Goal: Transaction & Acquisition: Purchase product/service

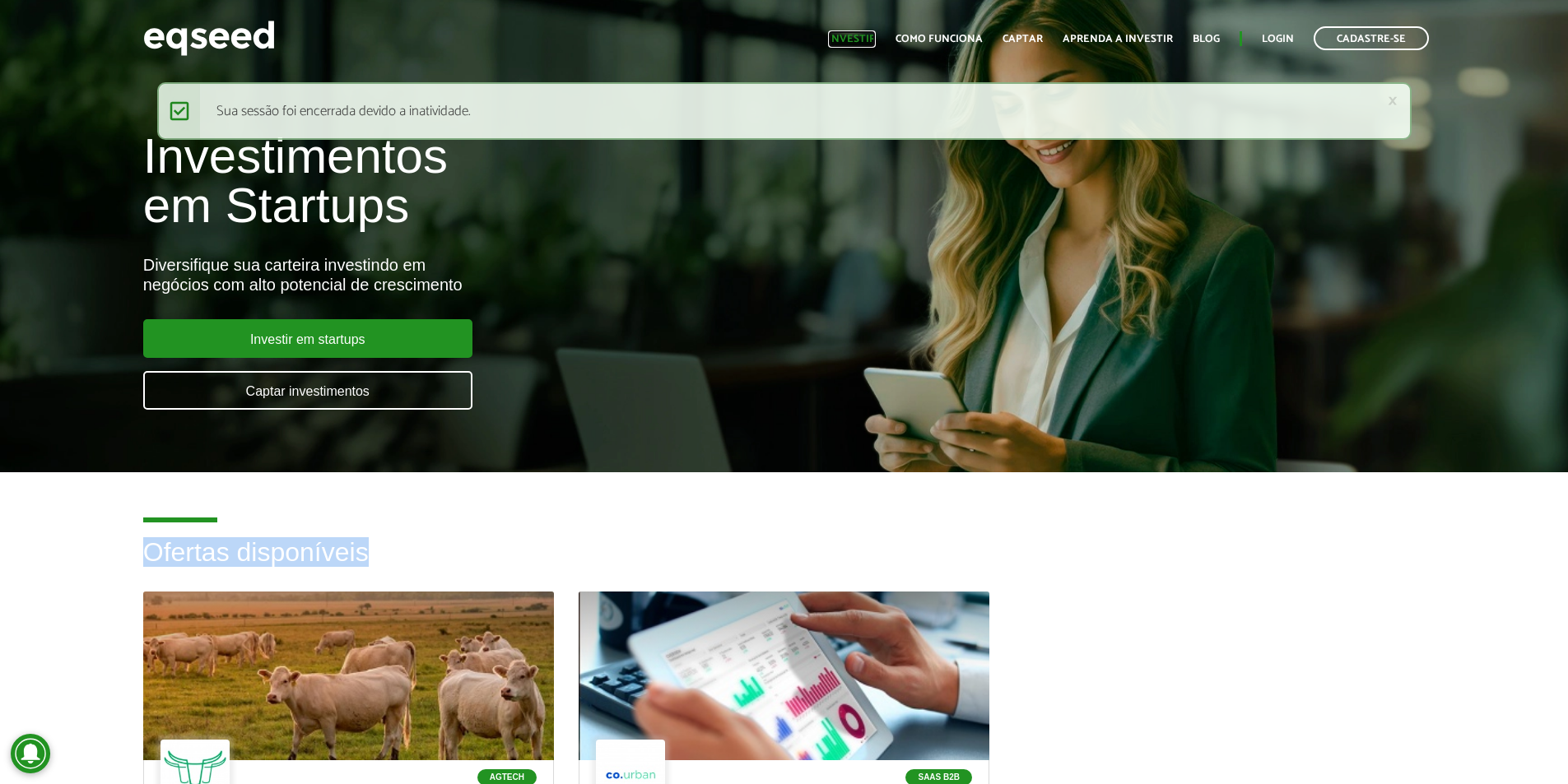
click at [868, 38] on link "Investir" at bounding box center [852, 38] width 48 height 10
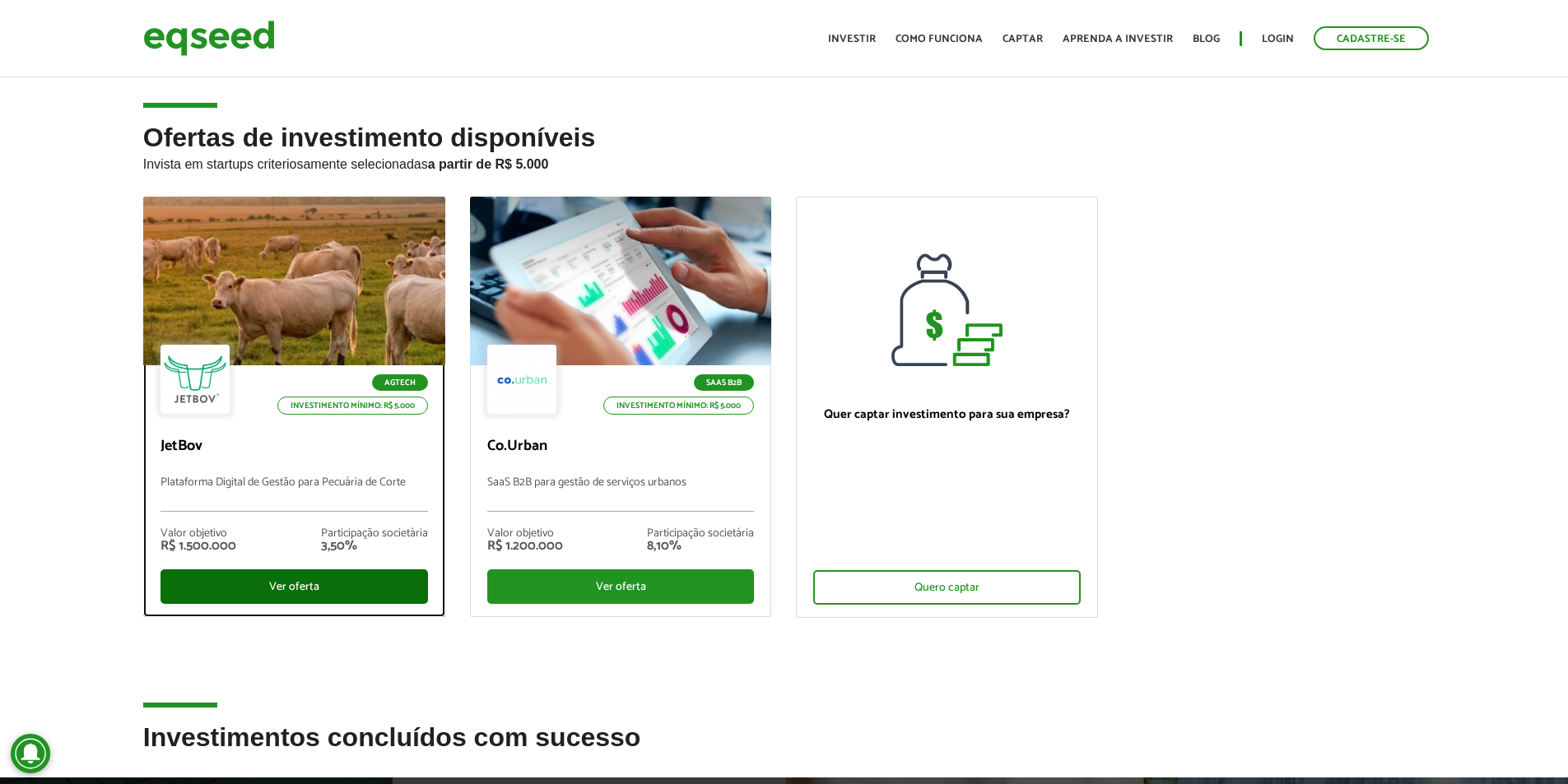
click at [377, 581] on div "Ver oferta" at bounding box center [294, 586] width 268 height 34
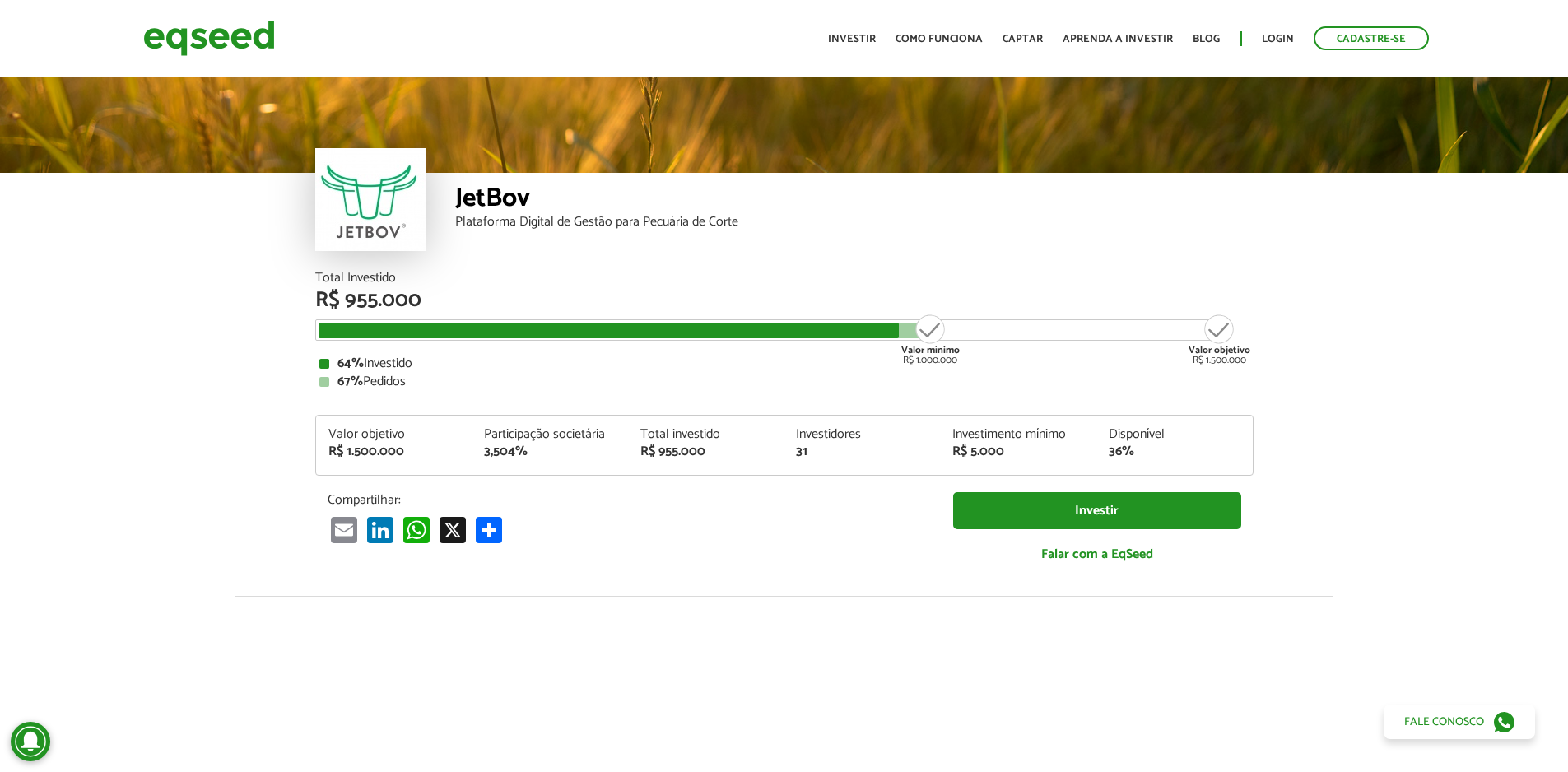
scroll to position [2031, 0]
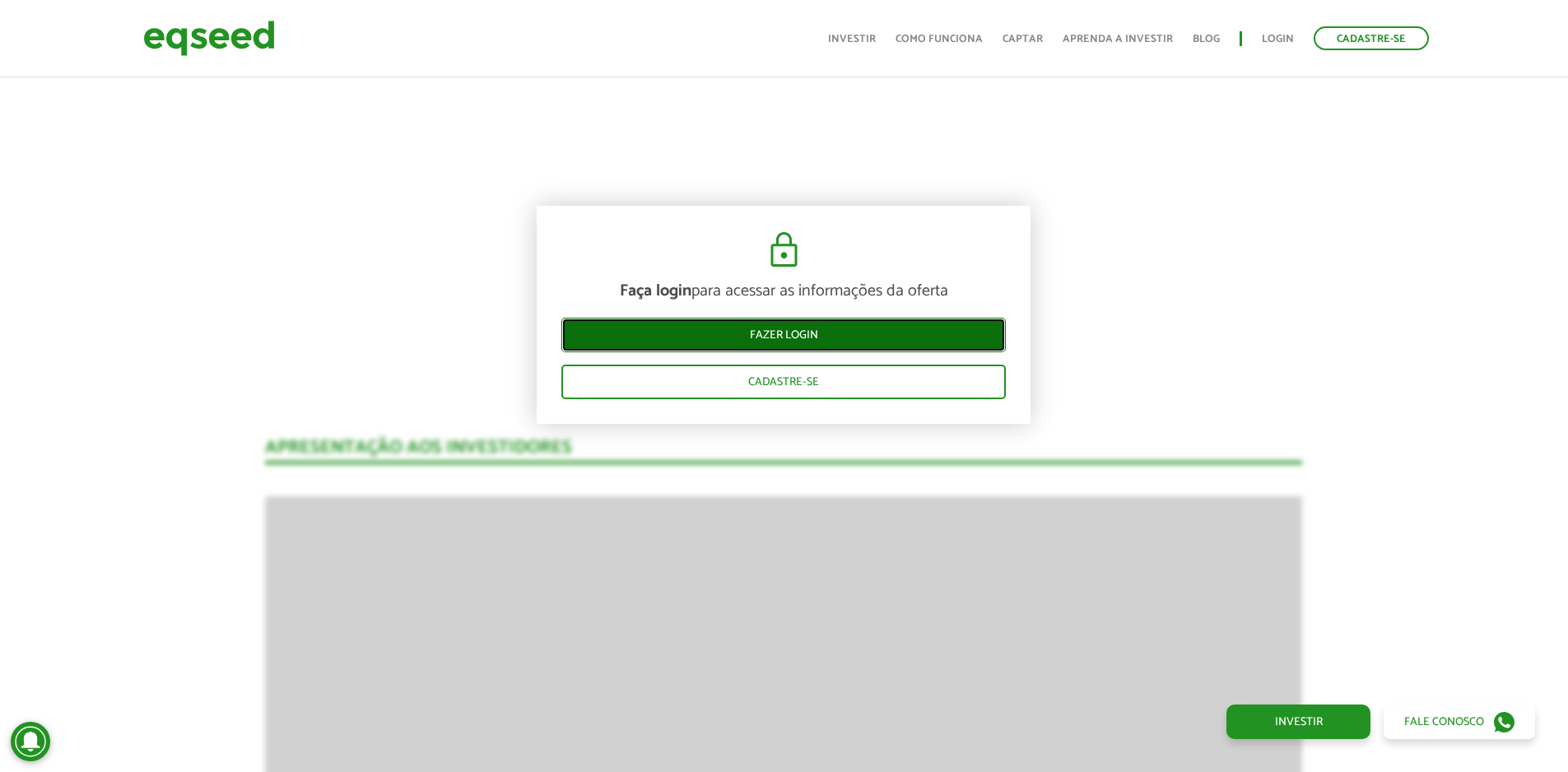
click at [828, 335] on link "Fazer login" at bounding box center [784, 335] width 444 height 34
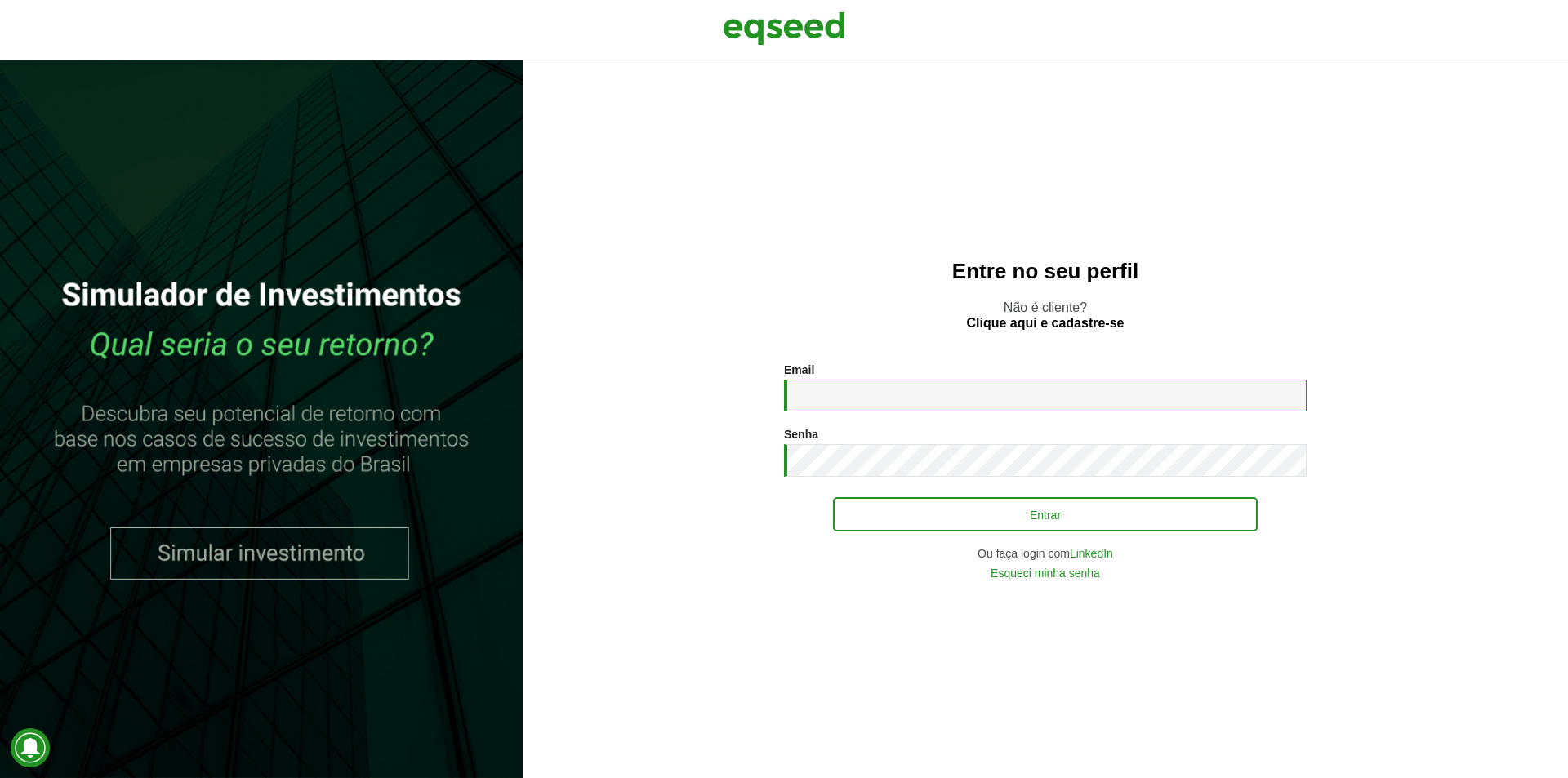
type input "**********"
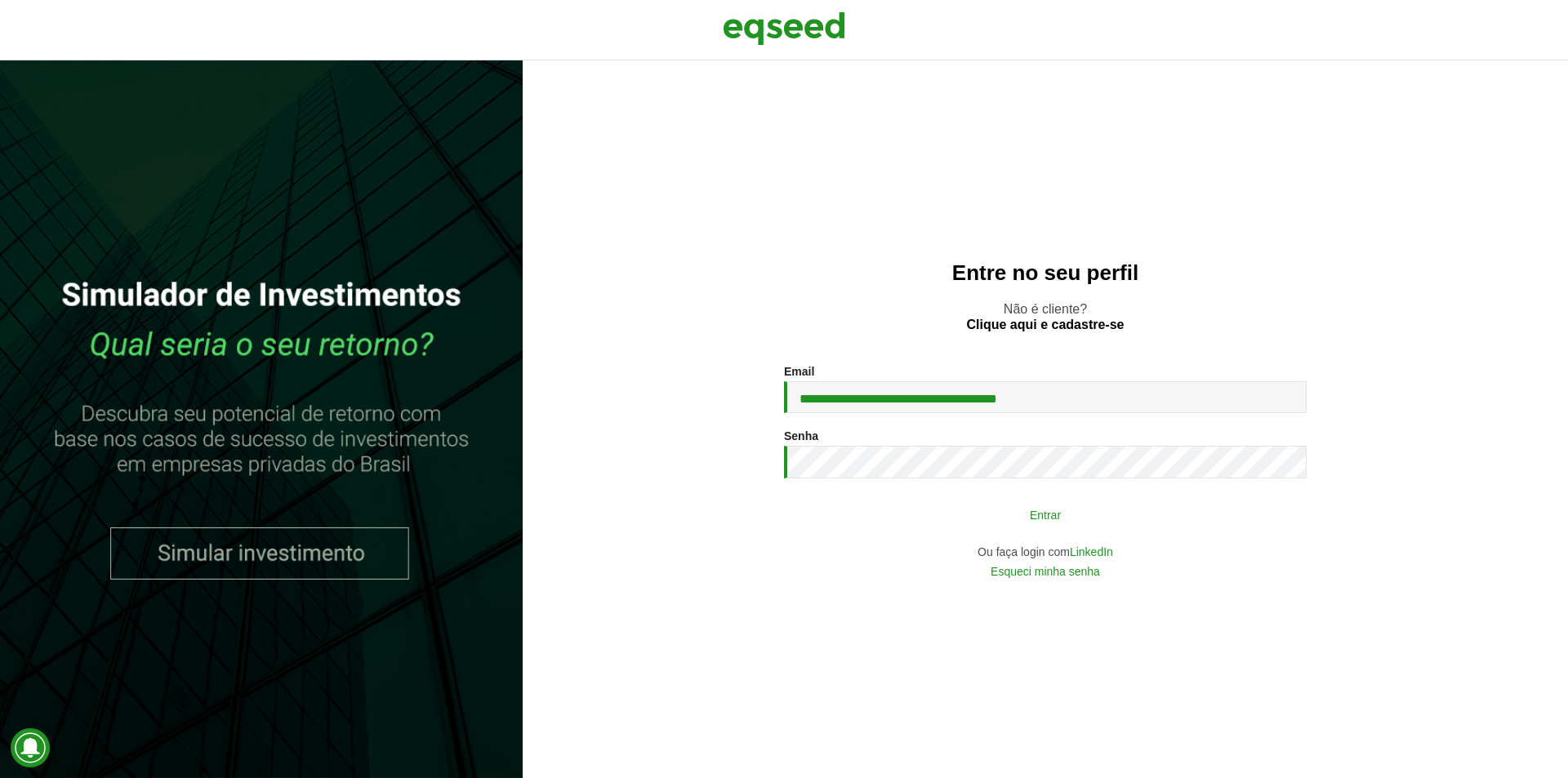
click at [880, 517] on button "Entrar" at bounding box center [1045, 514] width 425 height 31
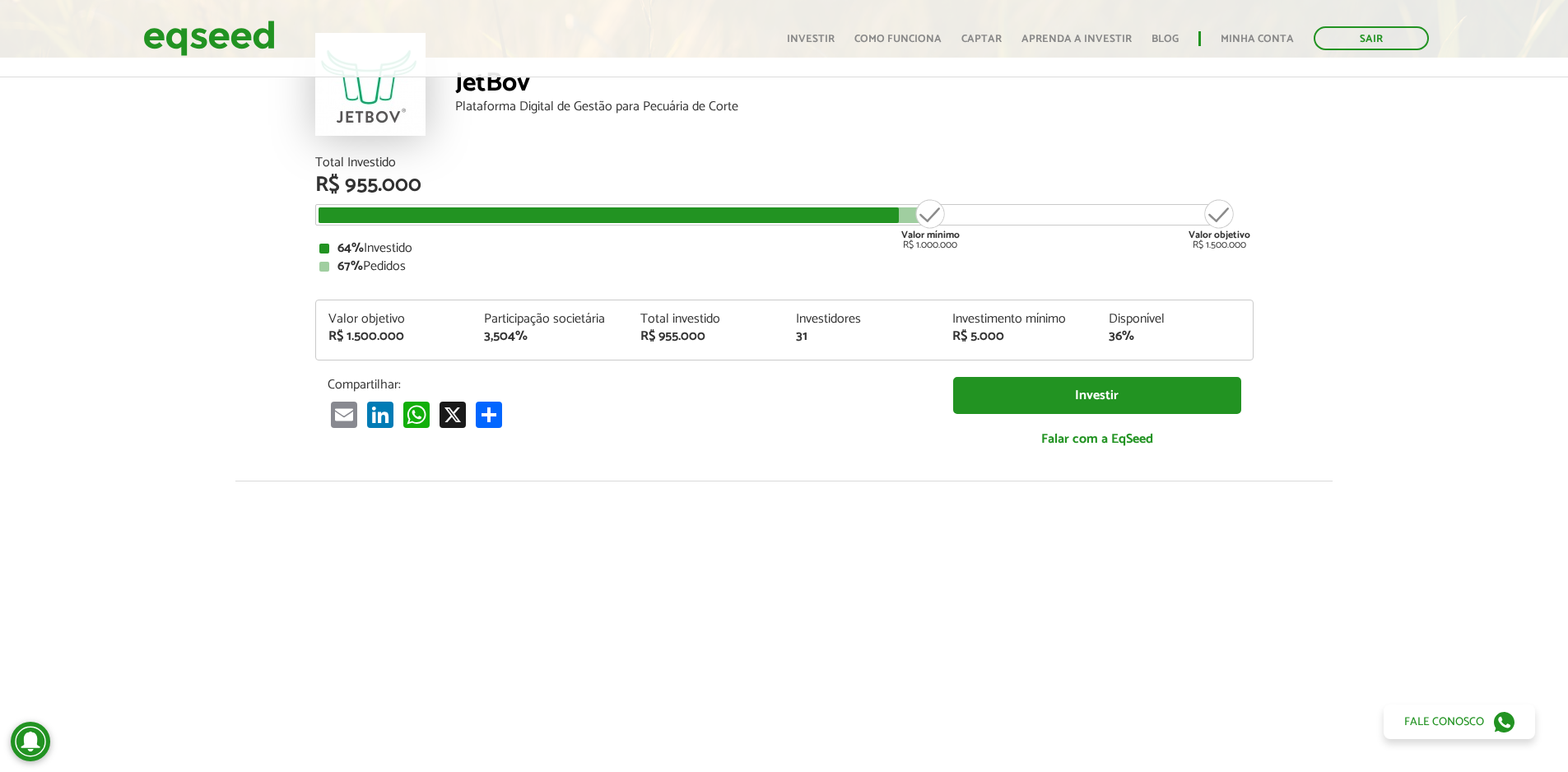
scroll to position [46, 0]
